Goal: Transaction & Acquisition: Obtain resource

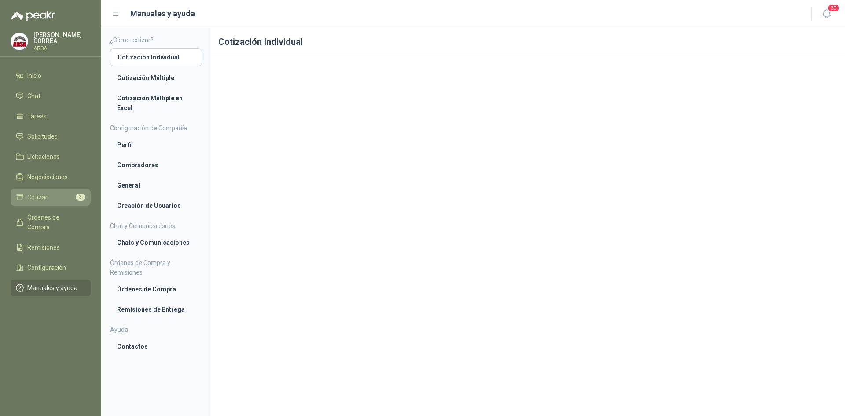
click at [45, 194] on span "Cotizar" at bounding box center [37, 197] width 20 height 10
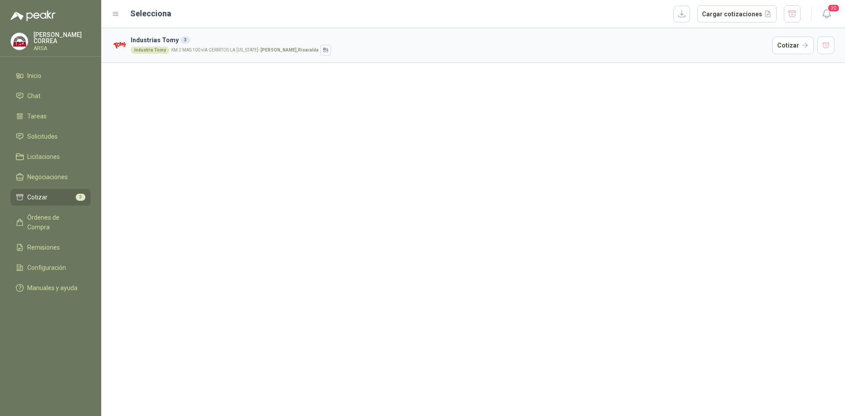
click at [213, 36] on h3 "Industrias Tomy 3" at bounding box center [450, 40] width 638 height 10
click at [160, 37] on h3 "Industrias Tomy 3" at bounding box center [450, 40] width 638 height 10
click at [160, 48] on div "Industria Tomy" at bounding box center [150, 50] width 39 height 7
click at [787, 45] on button "Cotizar" at bounding box center [792, 46] width 41 height 18
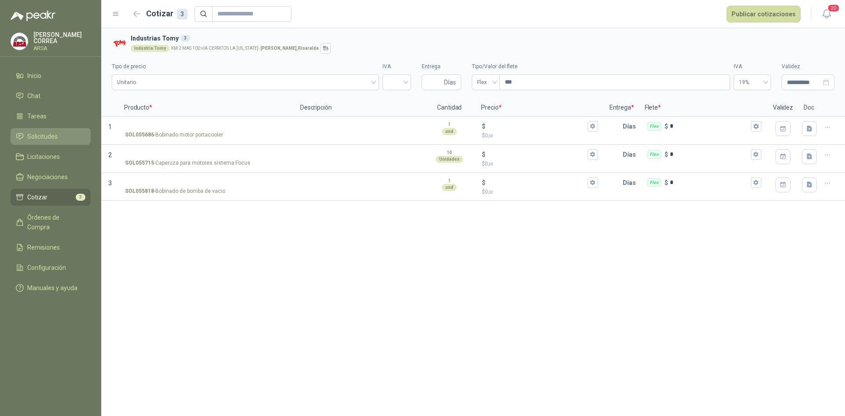
click at [55, 139] on span "Solicitudes" at bounding box center [42, 137] width 30 height 10
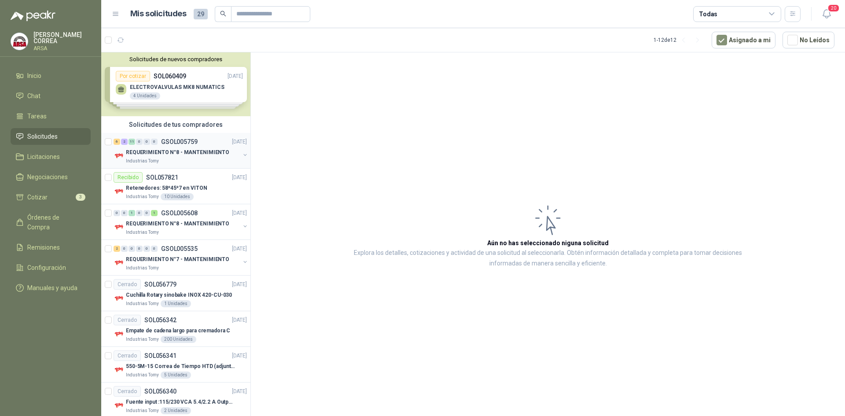
click at [182, 156] on p "REQUERIMIENTO N°8 - MANTENIMIENTO" at bounding box center [177, 152] width 103 height 8
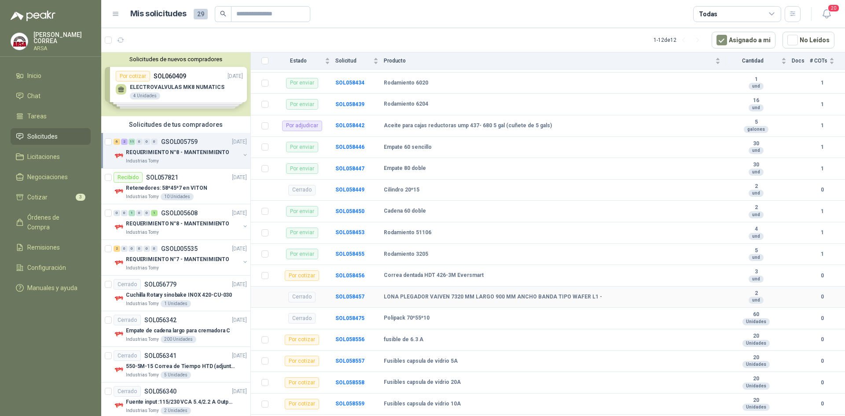
scroll to position [243, 0]
